Goal: Navigation & Orientation: Find specific page/section

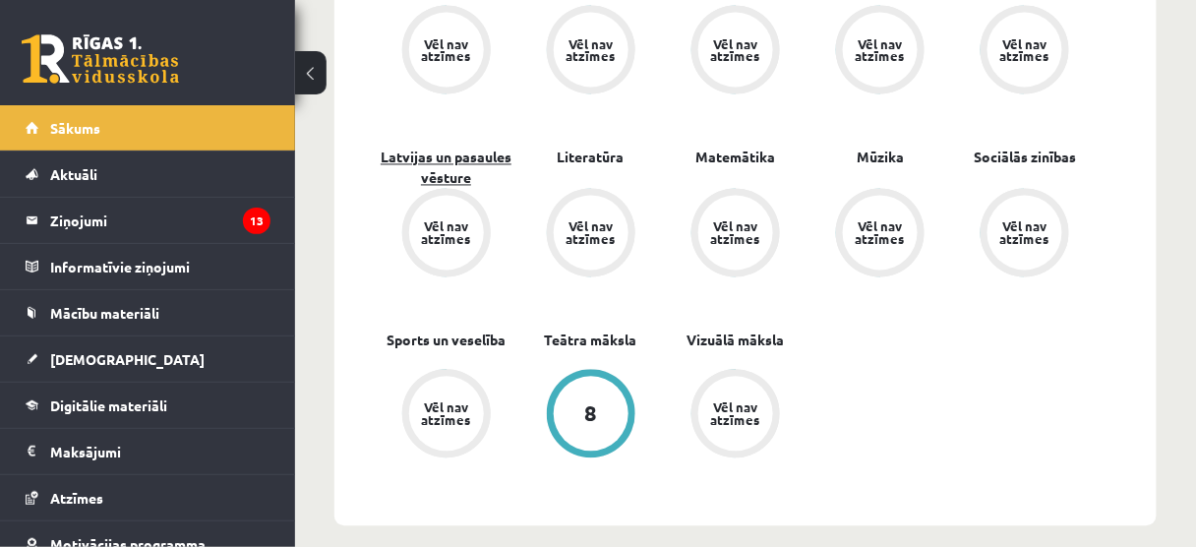
scroll to position [944, 0]
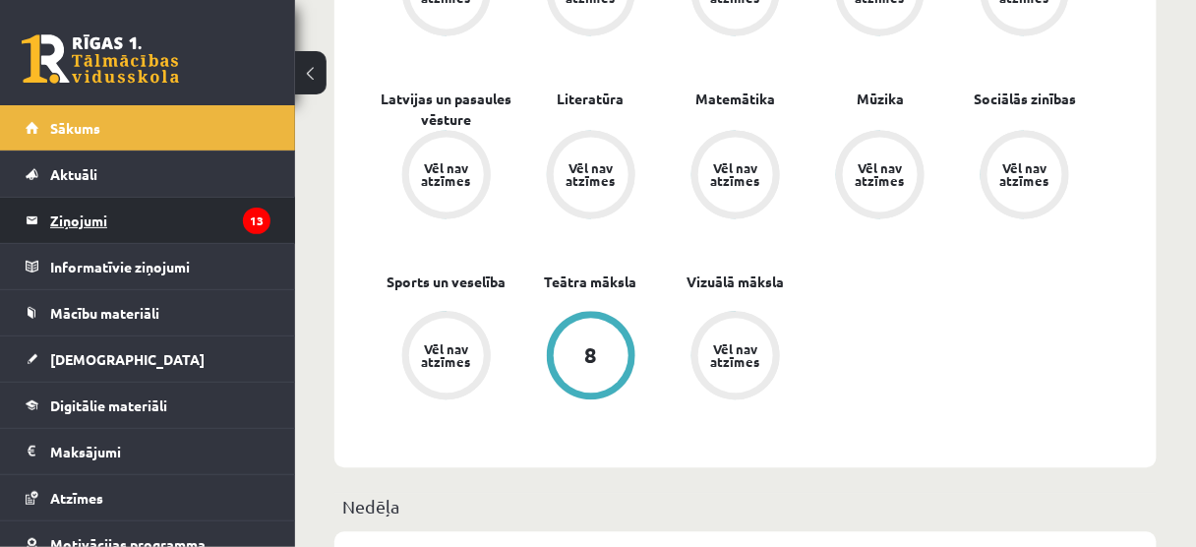
click at [213, 216] on legend "Ziņojumi 13" at bounding box center [160, 220] width 220 height 45
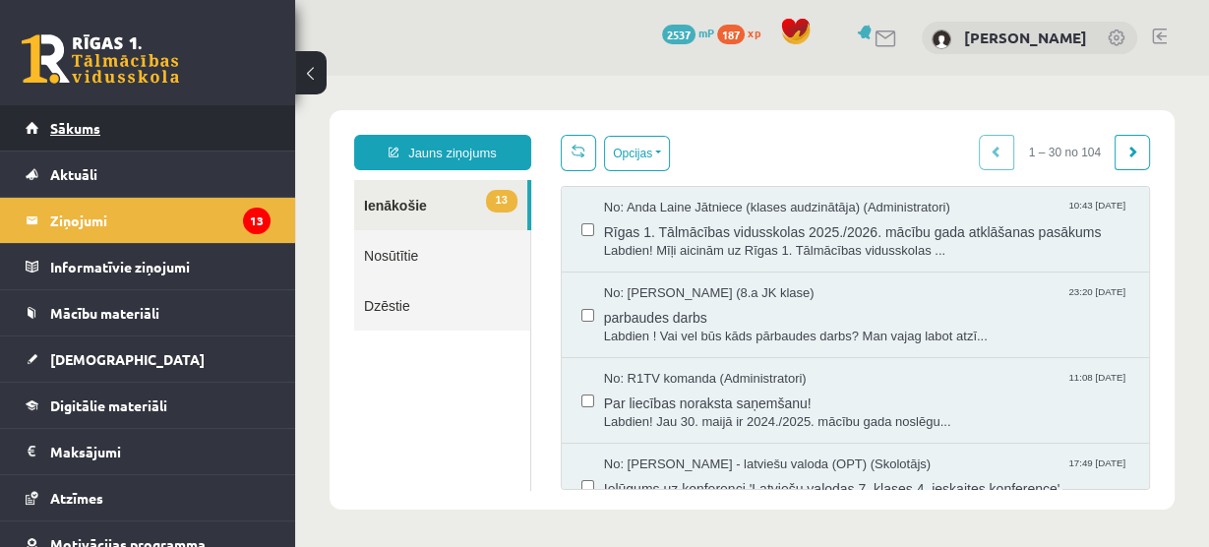
click at [113, 127] on link "Sākums" at bounding box center [148, 127] width 245 height 45
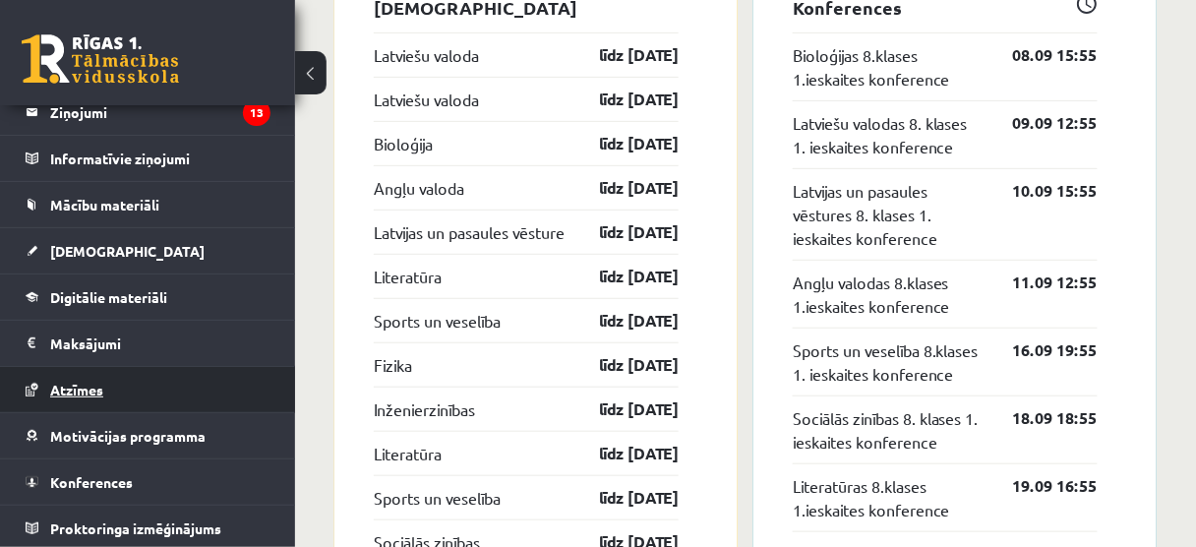
scroll to position [2203, 0]
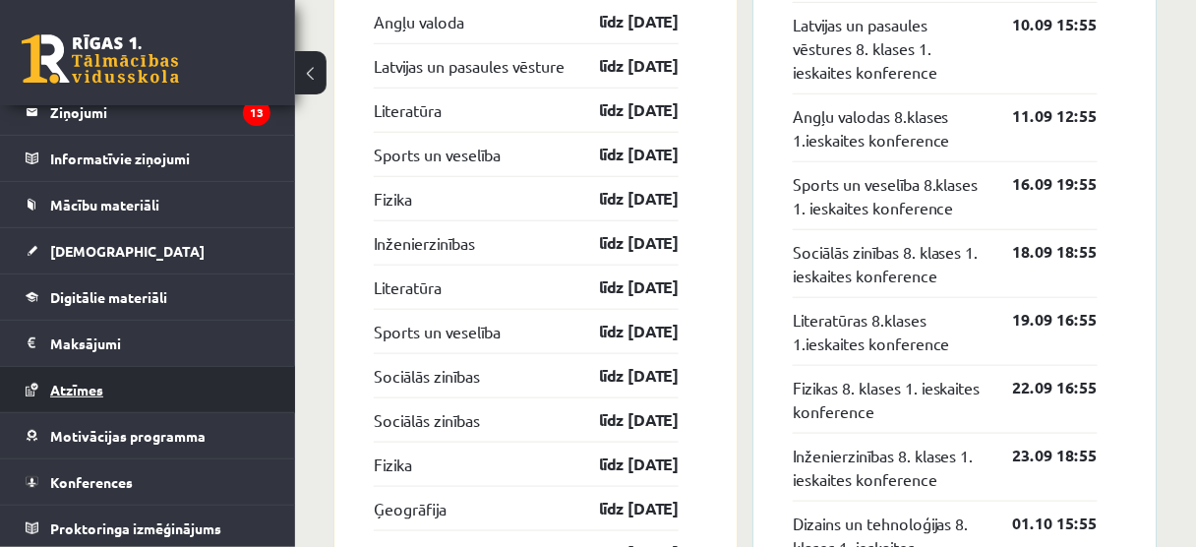
click at [114, 385] on link "Atzīmes" at bounding box center [148, 389] width 245 height 45
